Goal: Task Accomplishment & Management: Use online tool/utility

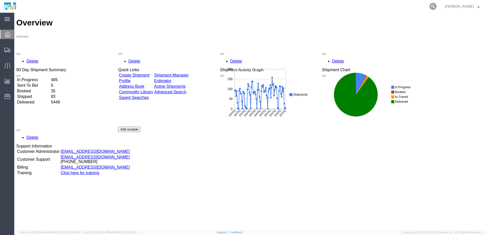
click at [437, 7] on icon at bounding box center [432, 6] width 7 height 7
click at [358, 6] on input "search" at bounding box center [352, 6] width 155 height 12
paste input "56477205"
type input "56477205"
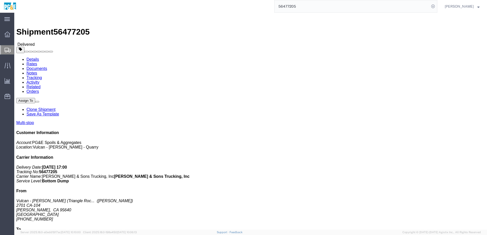
click link "Documents"
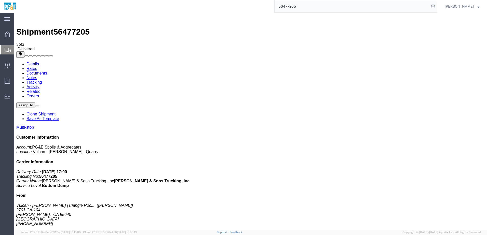
drag, startPoint x: 22, startPoint y: 80, endPoint x: 21, endPoint y: 76, distance: 4.6
checkbox input "true"
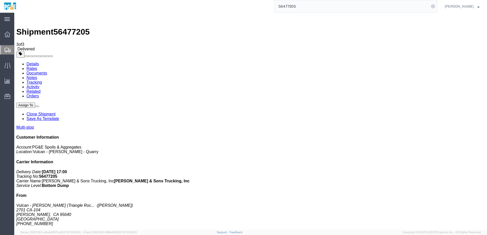
click at [42, 80] on link "Tracking" at bounding box center [34, 82] width 16 height 4
click at [32, 62] on link "Details" at bounding box center [32, 64] width 12 height 4
drag, startPoint x: 114, startPoint y: 94, endPoint x: 117, endPoint y: 96, distance: 3.5
click div "Leg 1 - Truckload Vehicle 1: Bottom Dump Number of trucks: 1"
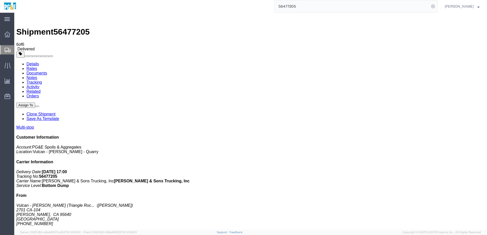
click link "Documents"
click at [42, 80] on link "Tracking" at bounding box center [34, 82] width 16 height 4
click at [34, 62] on link "Details" at bounding box center [32, 64] width 12 height 4
click at [290, 5] on input "56477205" at bounding box center [352, 6] width 155 height 12
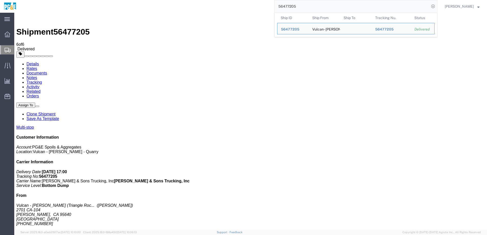
click at [290, 5] on input "56477205" at bounding box center [352, 6] width 155 height 12
paste input "9"
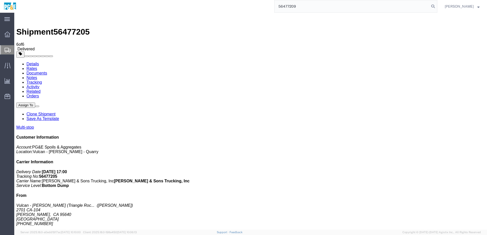
type input "56477209"
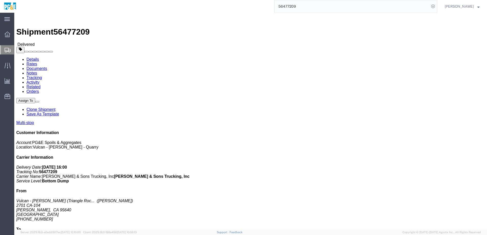
click link "Documents"
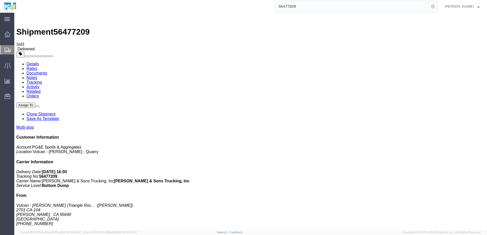
checkbox input "true"
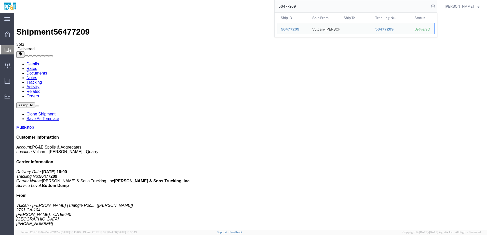
click at [295, 8] on input "56477209" at bounding box center [352, 6] width 155 height 12
paste input "17"
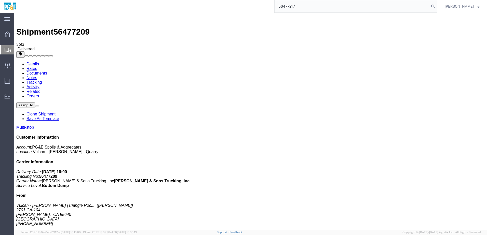
type input "56477217"
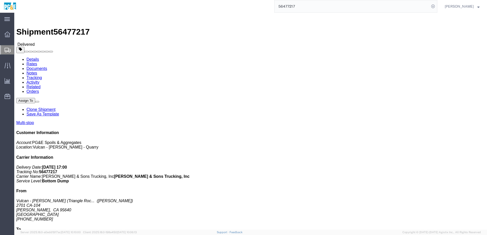
click link "Documents"
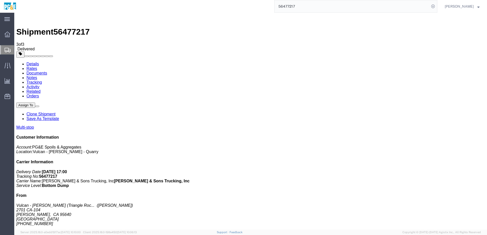
checkbox input "true"
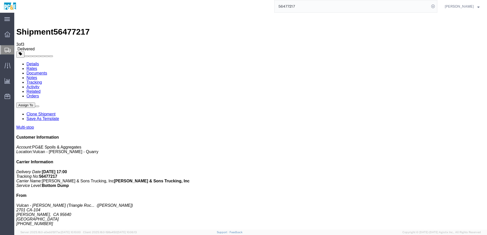
click at [294, 7] on input "56477217" at bounding box center [352, 6] width 155 height 12
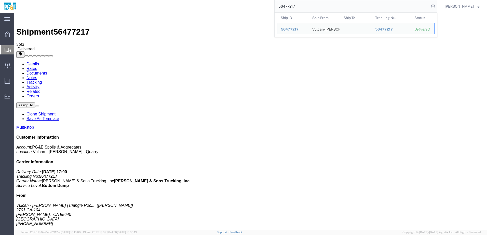
click at [294, 7] on input "56477217" at bounding box center [352, 6] width 155 height 12
paste input "38"
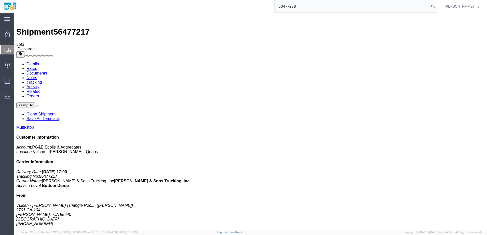
type input "56477238"
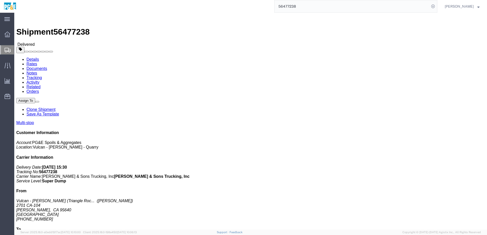
click link "Documents"
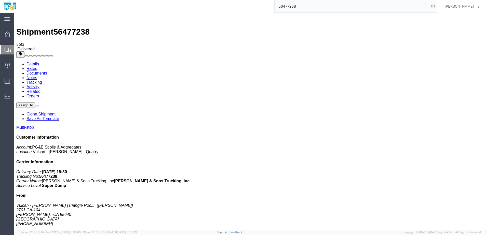
checkbox input "true"
click at [290, 6] on input "56477238" at bounding box center [352, 6] width 155 height 12
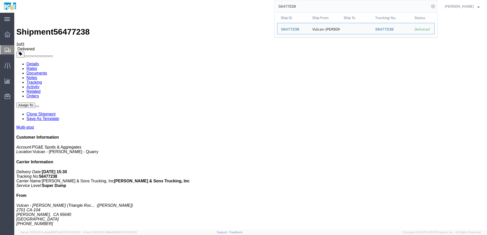
click at [290, 6] on input "56477238" at bounding box center [352, 6] width 155 height 12
paste input "94469"
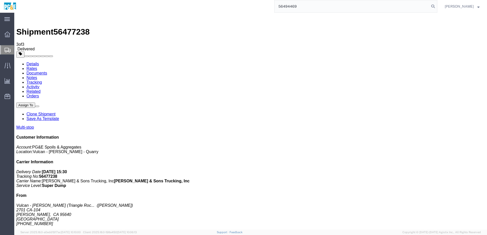
type input "56494469"
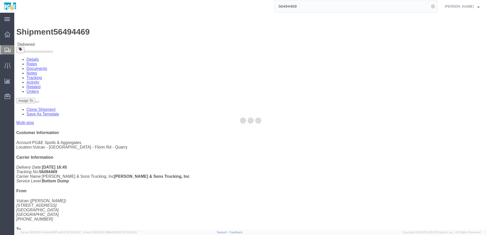
click at [66, 32] on div at bounding box center [250, 121] width 473 height 217
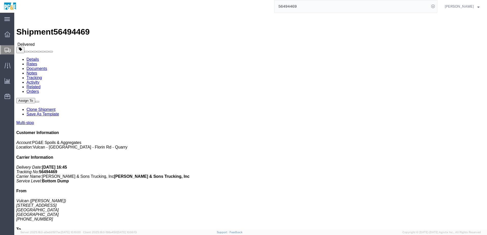
click link "Documents"
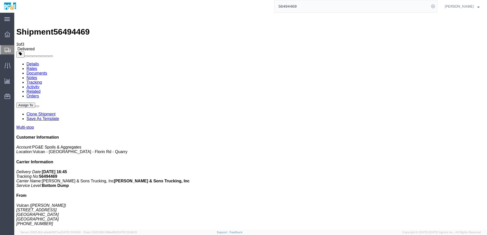
checkbox input "true"
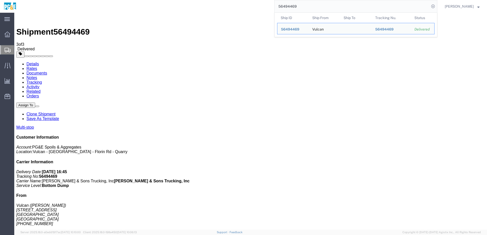
click at [291, 7] on input "56494469" at bounding box center [352, 6] width 155 height 12
paste input "82"
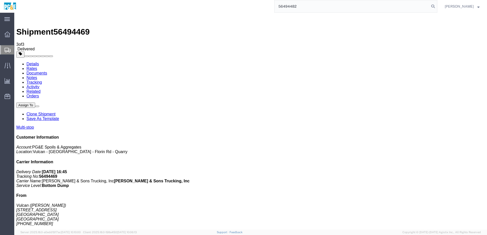
type input "56494482"
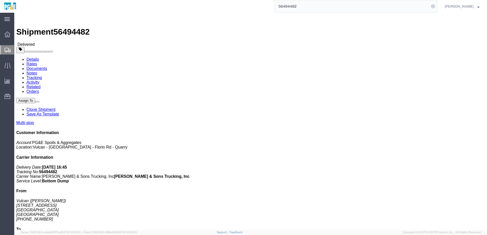
click link "Documents"
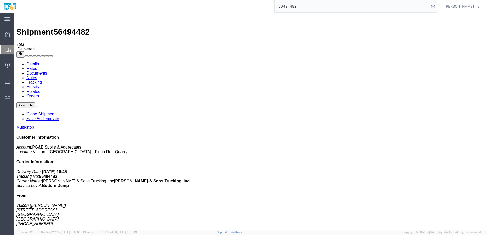
checkbox input "true"
click at [296, 8] on input "56494482" at bounding box center [352, 6] width 155 height 12
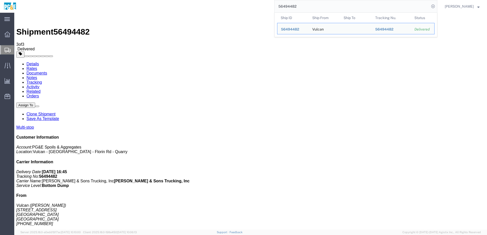
click at [296, 8] on input "56494482" at bounding box center [352, 6] width 155 height 12
paste input "503990"
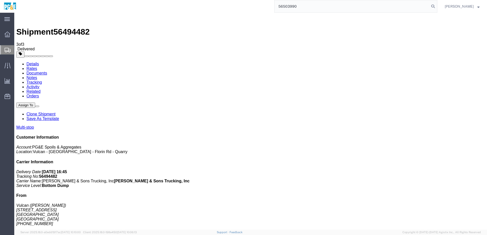
type input "56503990"
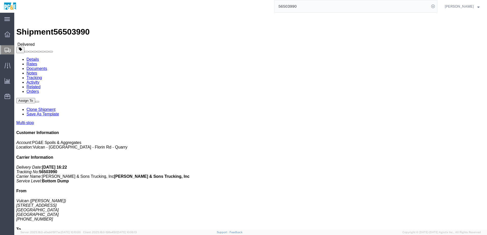
click link "Documents"
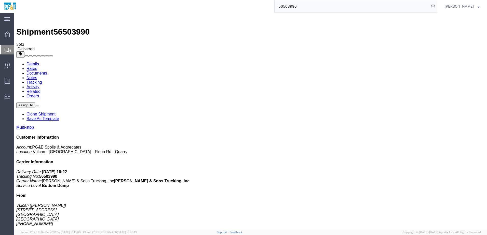
checkbox input "true"
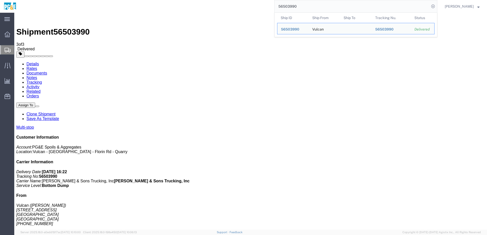
click at [294, 5] on input "56503990" at bounding box center [352, 6] width 155 height 12
paste input "4006"
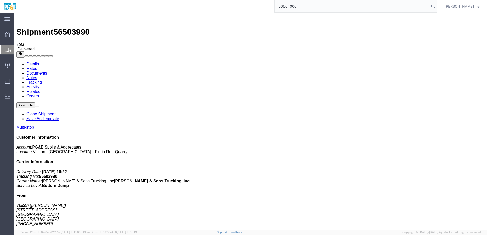
type input "56504006"
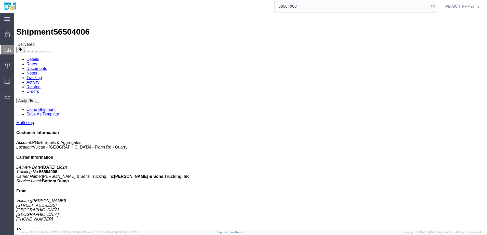
click link "Documents"
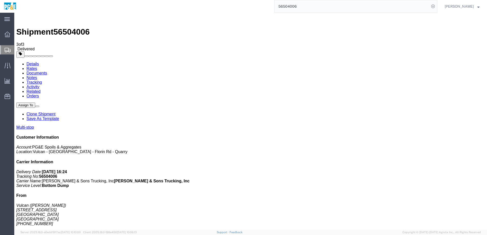
checkbox input "true"
